Goal: Task Accomplishment & Management: Complete application form

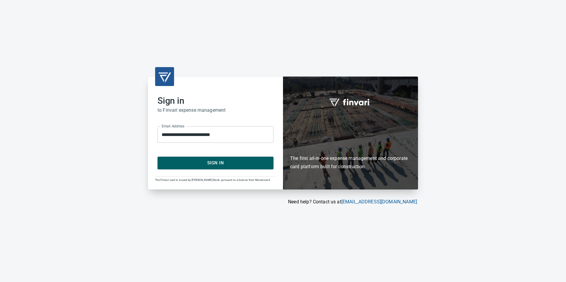
click at [234, 163] on span "Sign In" at bounding box center [215, 163] width 103 height 8
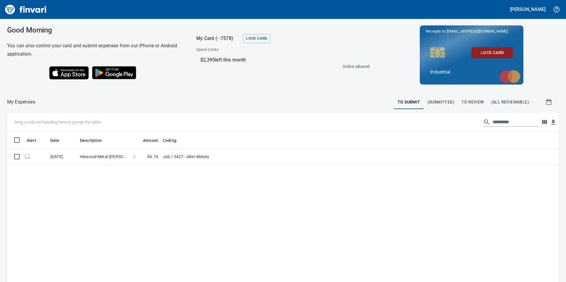
scroll to position [213, 543]
click at [473, 102] on span "To Review" at bounding box center [473, 102] width 23 height 7
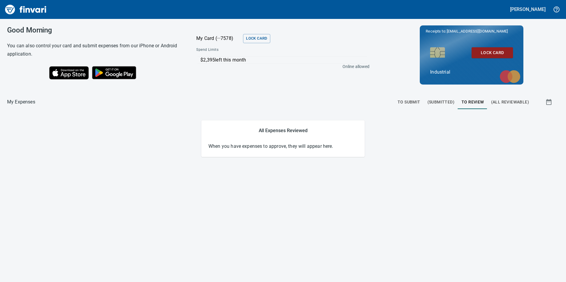
click at [441, 102] on span "(Submitted)" at bounding box center [441, 102] width 27 height 7
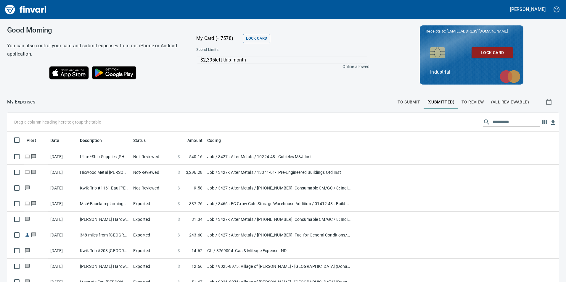
scroll to position [213, 539]
click at [507, 100] on span "(All Reviewable)" at bounding box center [510, 102] width 38 height 7
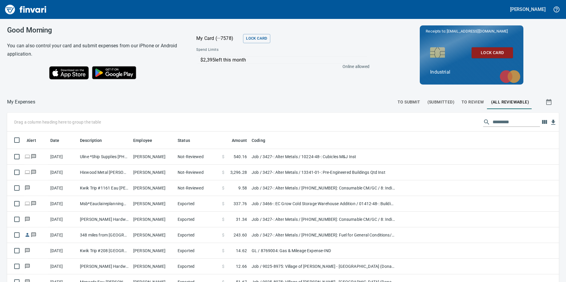
scroll to position [213, 539]
click at [401, 102] on span "To Submit" at bounding box center [409, 102] width 23 height 7
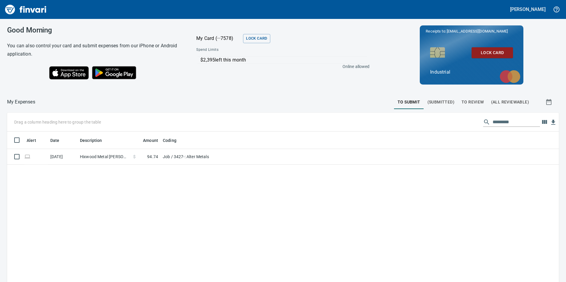
scroll to position [213, 543]
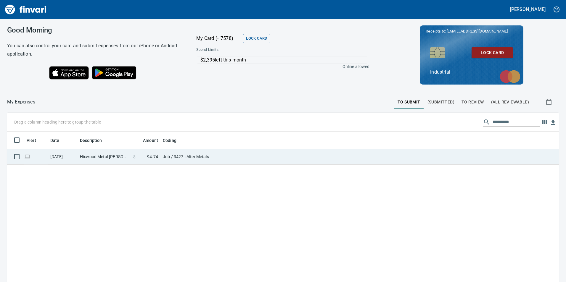
click at [82, 157] on td "Hixwood Metal [PERSON_NAME] WI" at bounding box center [104, 157] width 53 height 16
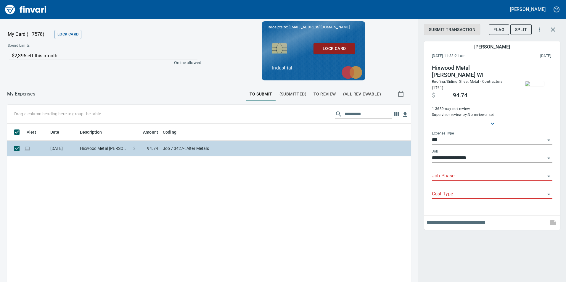
scroll to position [213, 395]
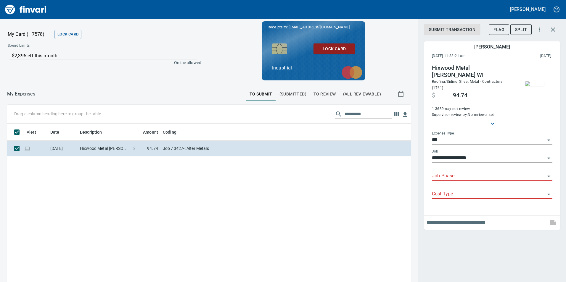
click at [471, 172] on input "Job Phase" at bounding box center [488, 176] width 113 height 8
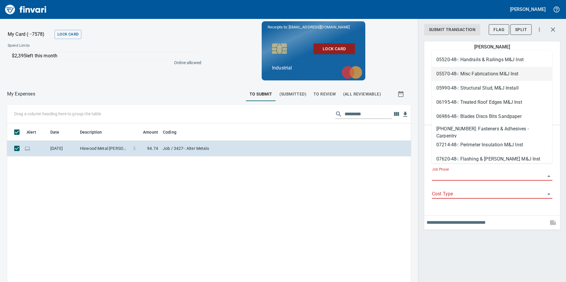
scroll to position [859, 0]
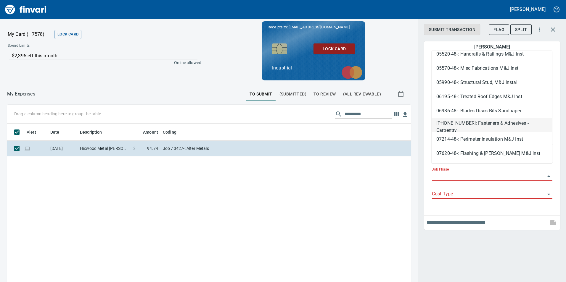
click at [478, 123] on li "[PHONE_NUMBER]: Fasteners & Adhesives - Carpentry" at bounding box center [492, 125] width 121 height 14
type input "**********"
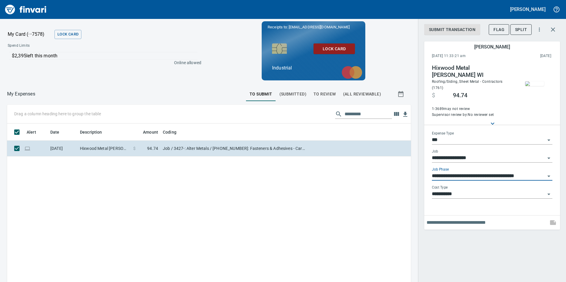
scroll to position [213, 395]
click at [477, 218] on input "text" at bounding box center [486, 222] width 119 height 9
type input "**********"
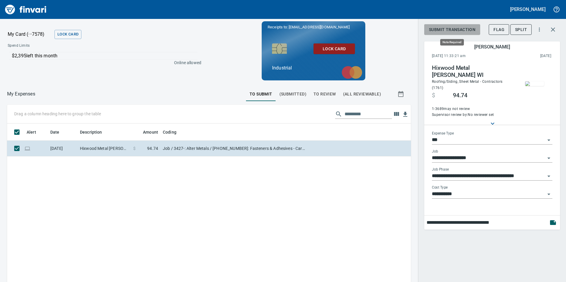
click at [457, 31] on span "Submit Transaction" at bounding box center [452, 29] width 46 height 7
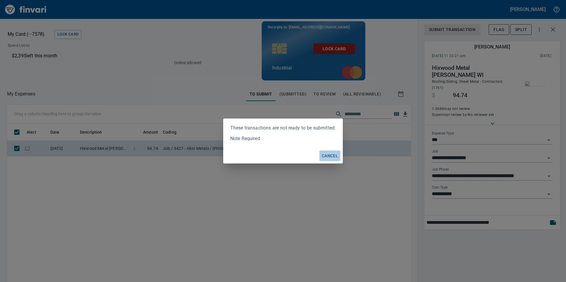
click at [324, 155] on span "Cancel" at bounding box center [330, 155] width 16 height 7
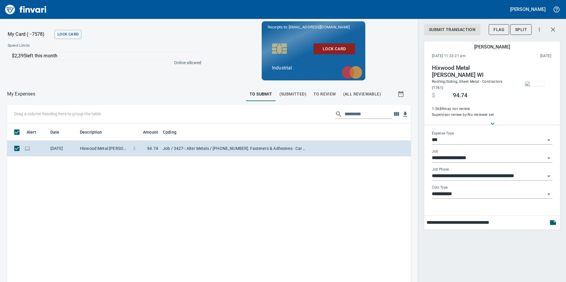
click at [530, 236] on div "**********" at bounding box center [492, 141] width 148 height 282
click at [490, 218] on input "**********" at bounding box center [486, 222] width 119 height 9
click at [506, 218] on input "**********" at bounding box center [486, 222] width 119 height 9
click at [456, 29] on span "Submit Transaction" at bounding box center [452, 29] width 46 height 7
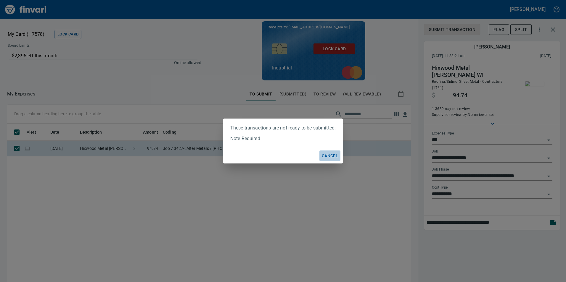
click at [329, 155] on span "Cancel" at bounding box center [330, 155] width 16 height 7
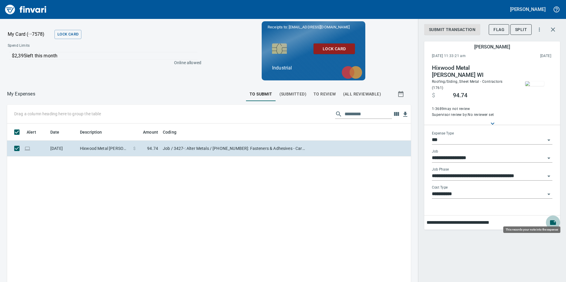
click at [556, 219] on icon "button" at bounding box center [553, 222] width 7 height 7
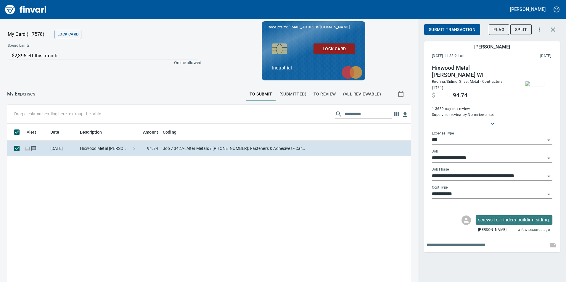
click at [445, 33] on span "Submit Transaction" at bounding box center [452, 29] width 46 height 7
